Goal: Find contact information: Find contact information

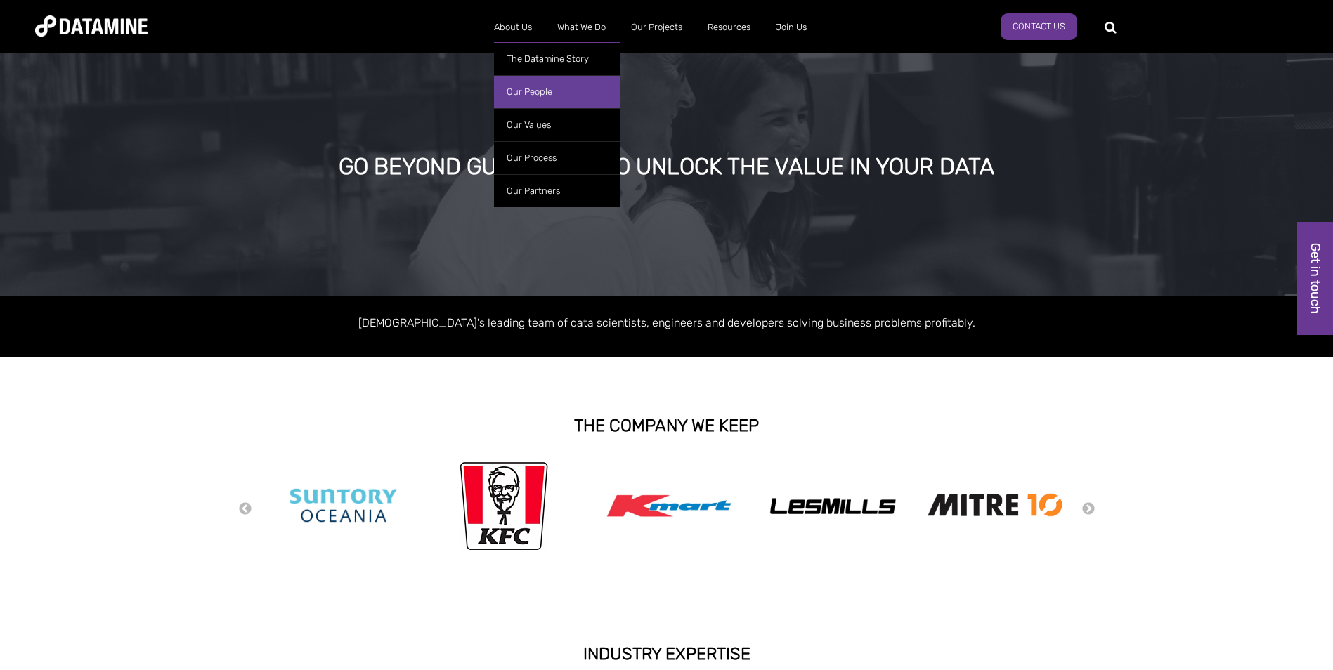
click at [546, 94] on link "Our People" at bounding box center [557, 91] width 126 height 33
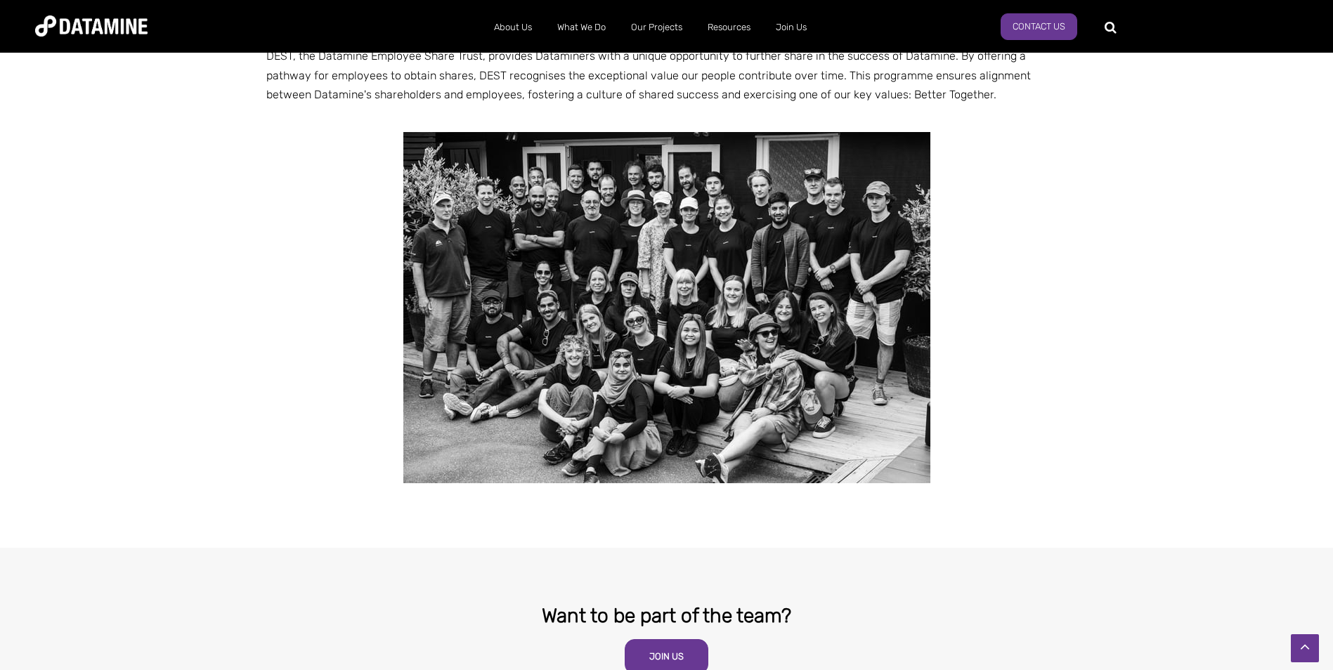
scroll to position [2678, 0]
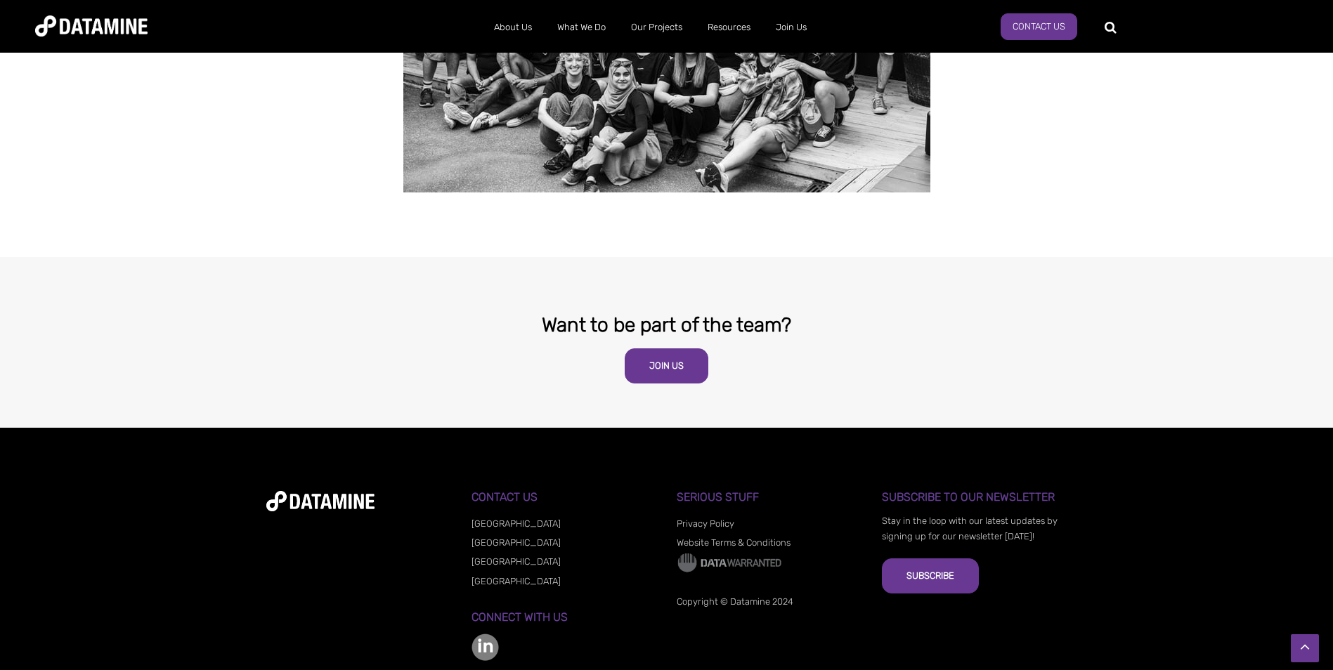
click at [499, 556] on link "[GEOGRAPHIC_DATA]" at bounding box center [515, 561] width 89 height 11
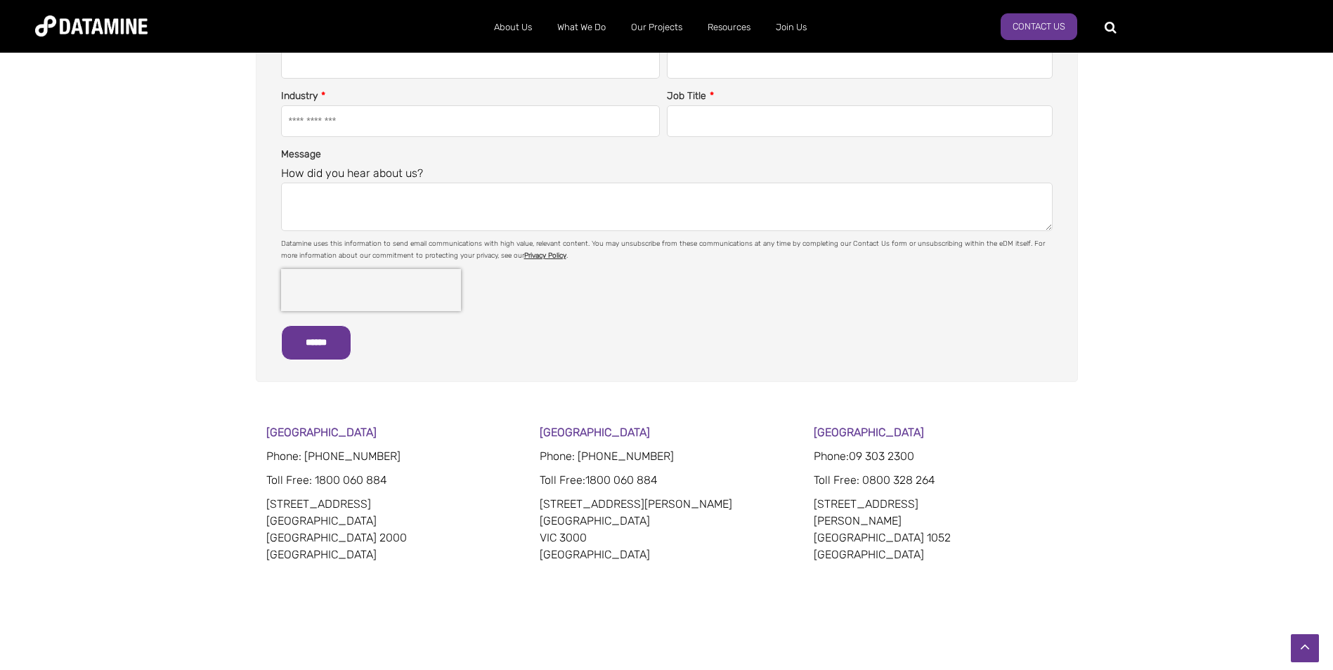
scroll to position [562, 0]
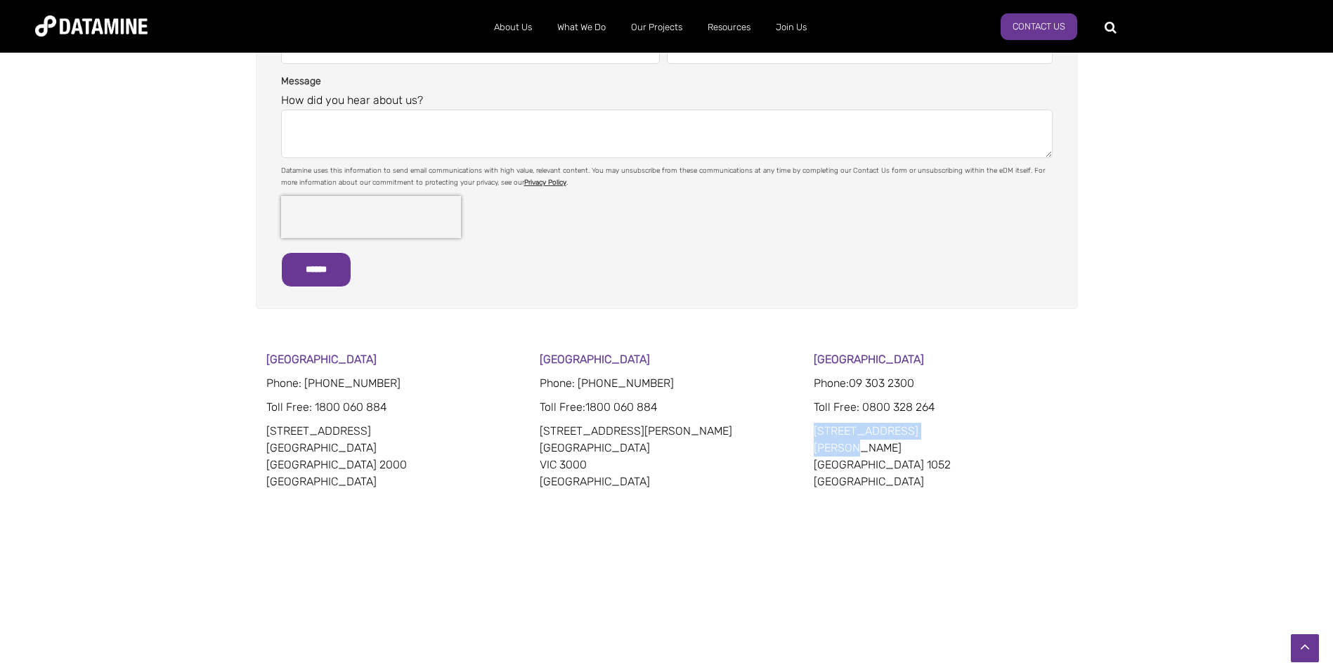
drag, startPoint x: 860, startPoint y: 448, endPoint x: 814, endPoint y: 433, distance: 48.0
click at [814, 433] on p "15 Faraday Street Parnell Auckland 1052 New Zealand" at bounding box center [941, 456] width 254 height 67
copy p "15 Faraday Street Parnell"
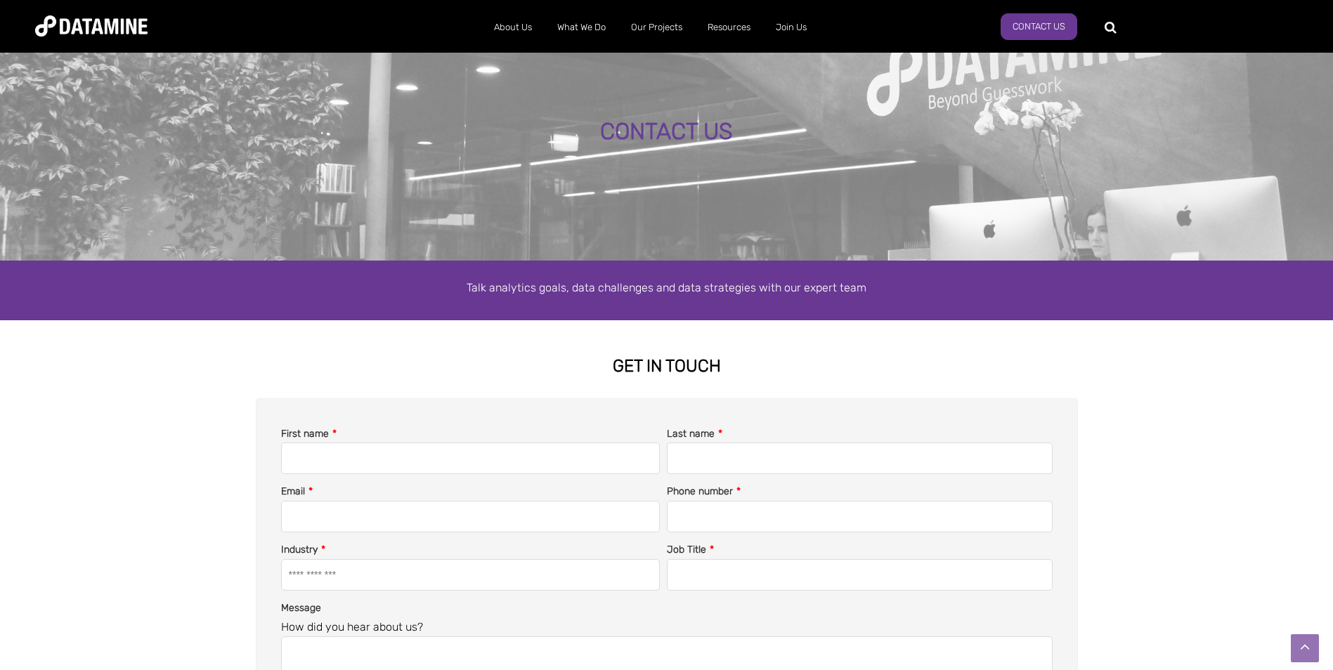
scroll to position [0, 0]
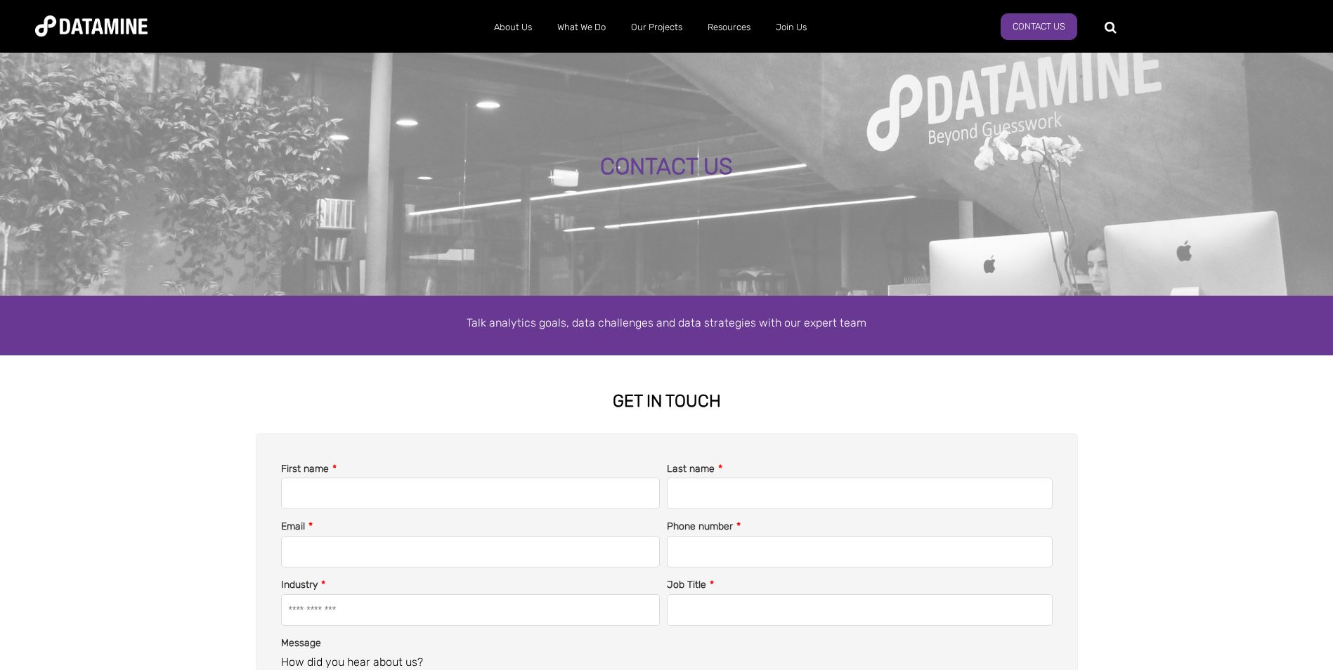
click at [84, 22] on img at bounding box center [91, 25] width 112 height 21
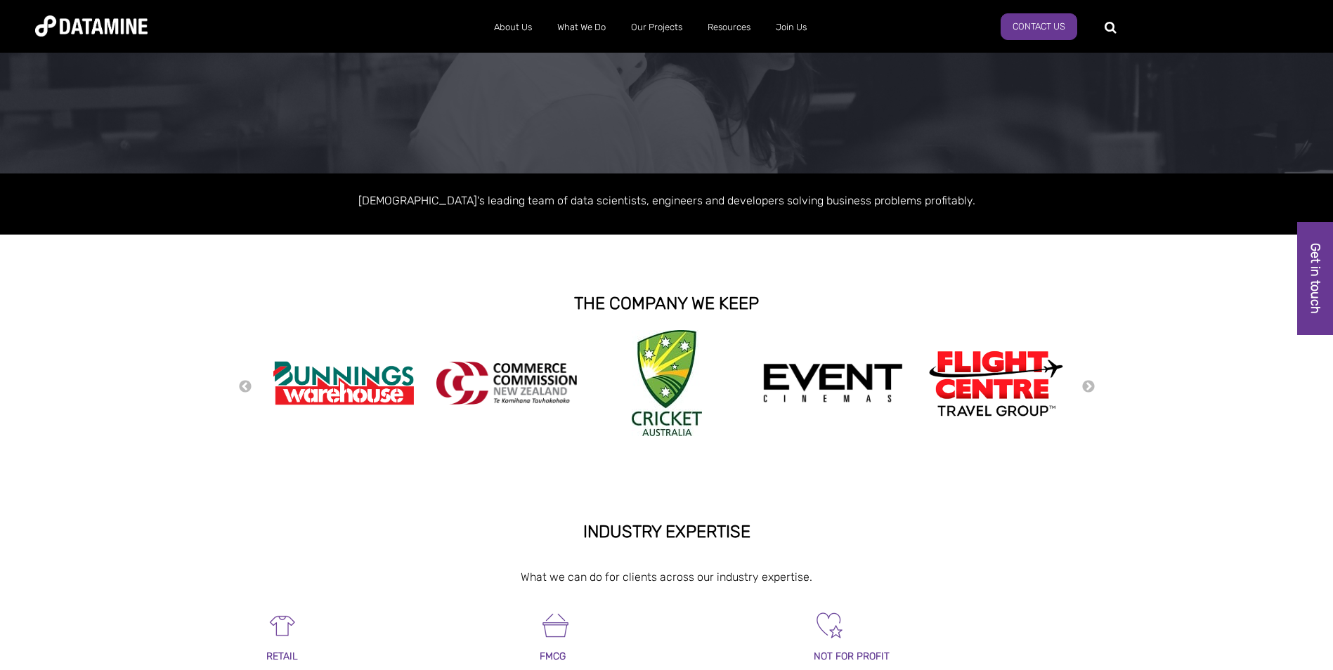
scroll to position [141, 0]
